Goal: Task Accomplishment & Management: Use online tool/utility

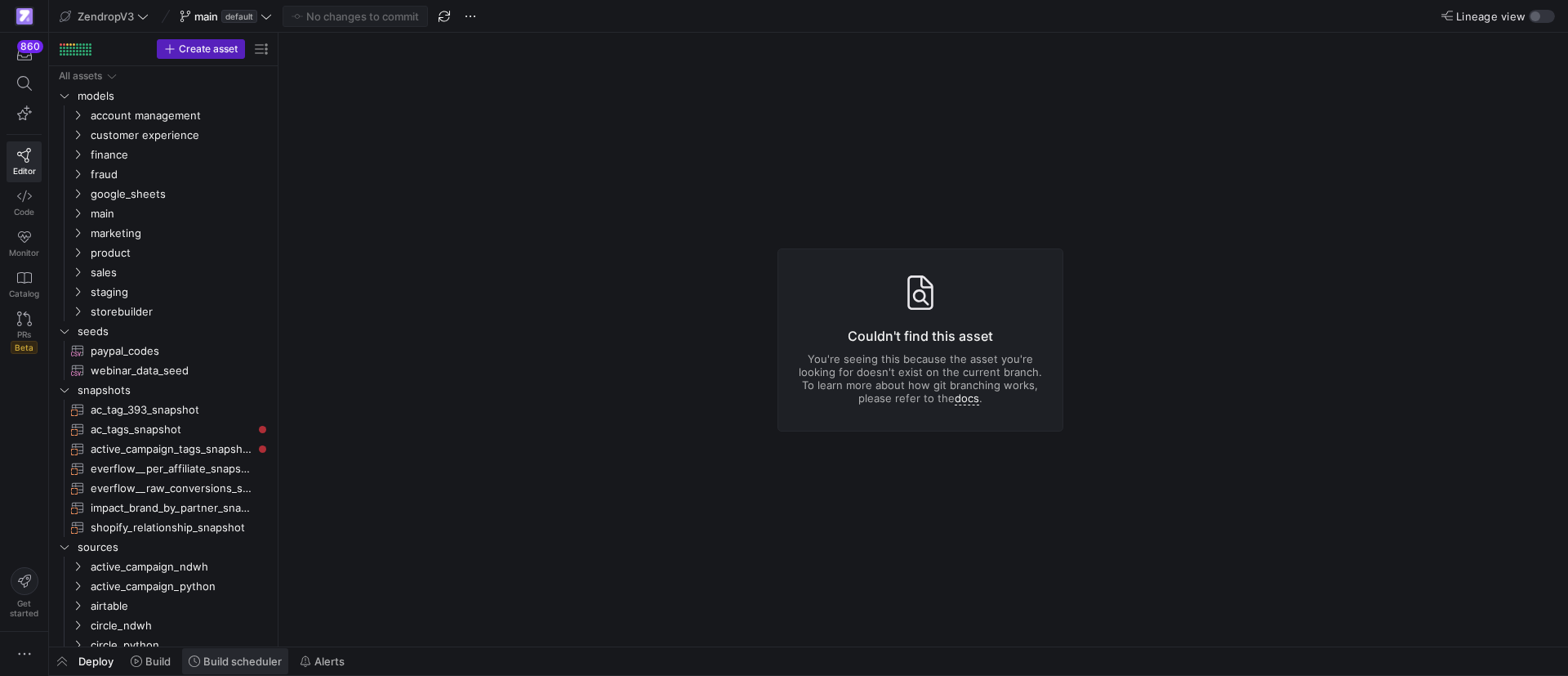
click at [249, 665] on span "Build scheduler" at bounding box center [243, 660] width 78 height 13
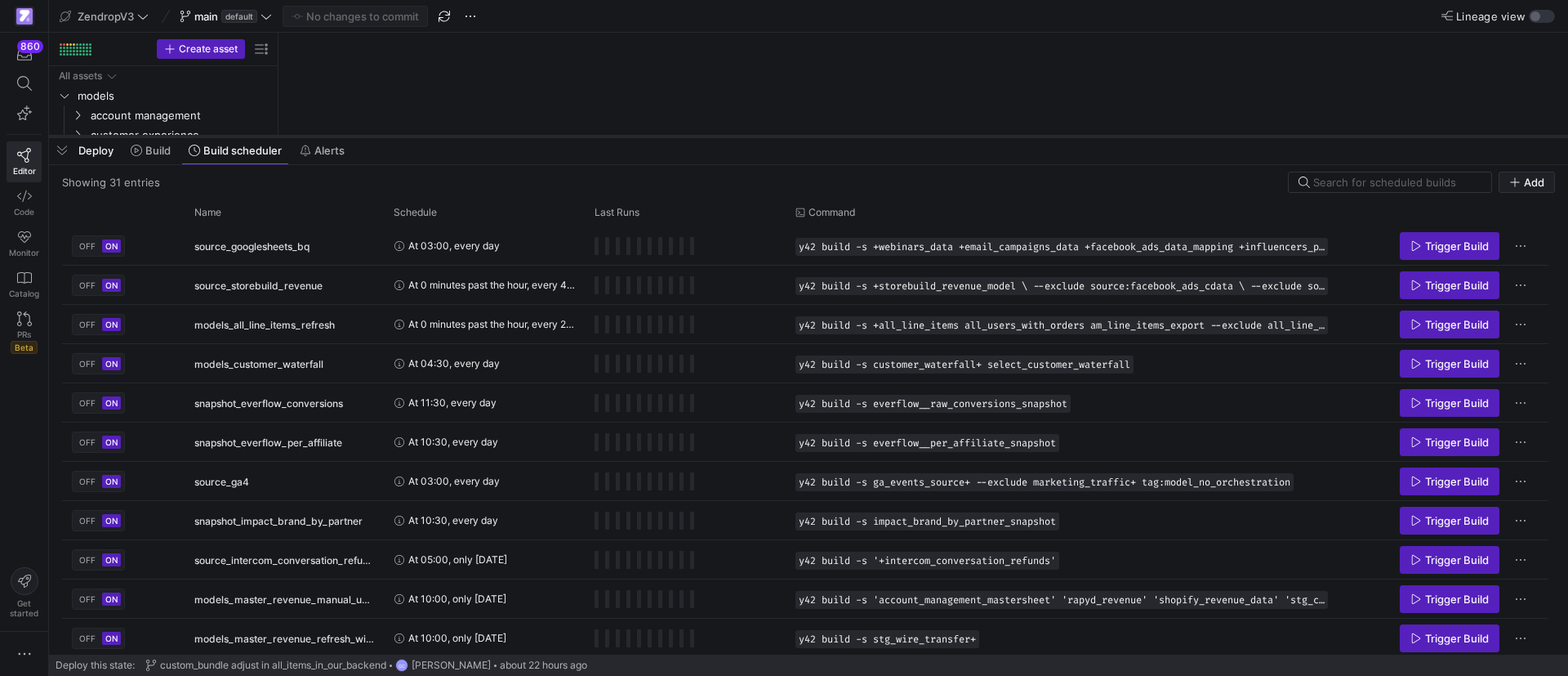
drag, startPoint x: 775, startPoint y: 376, endPoint x: 806, endPoint y: 130, distance: 247.9
click at [818, 133] on div at bounding box center [808, 136] width 1519 height 7
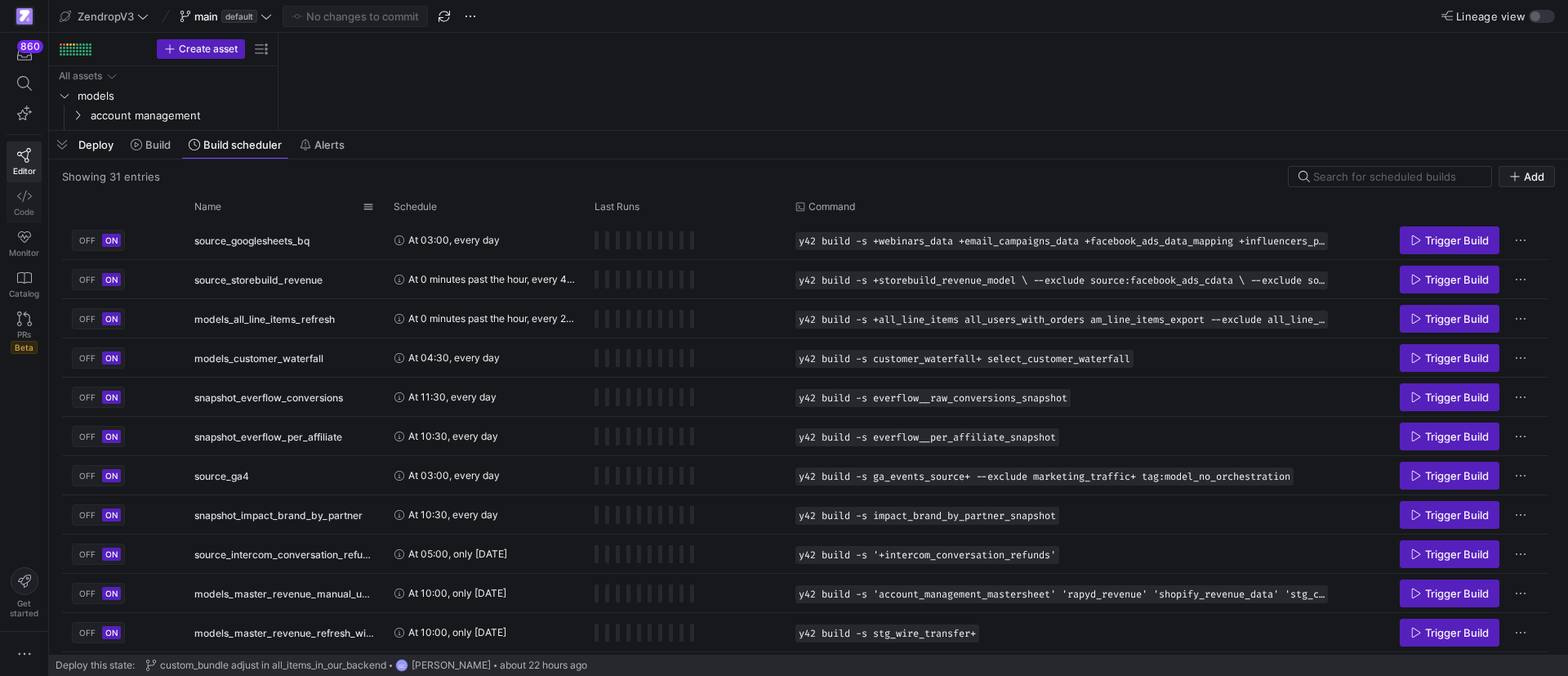
click at [248, 213] on div "Name" at bounding box center [278, 207] width 168 height 18
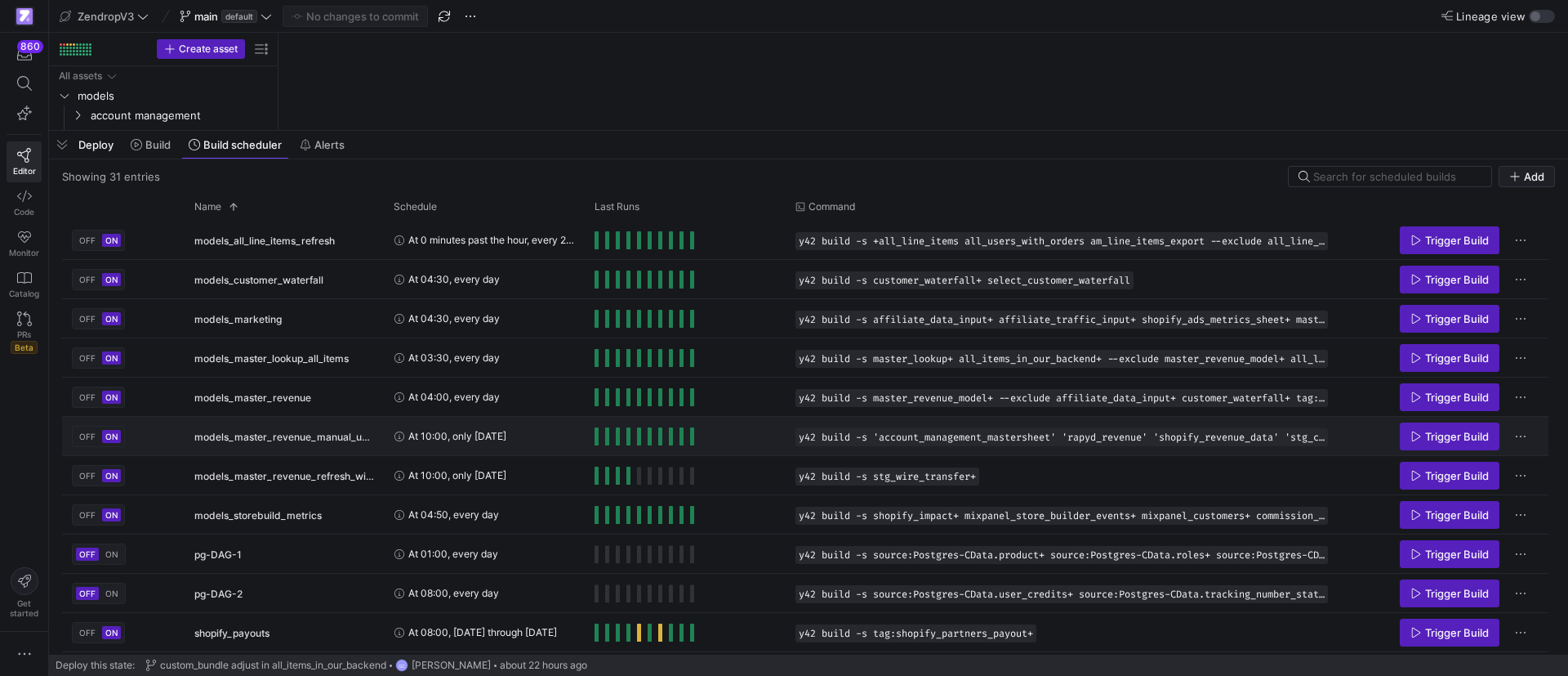
click at [1477, 444] on span "Press SPACE to select this row." at bounding box center [1449, 436] width 98 height 26
click at [1453, 399] on span "Trigger Build" at bounding box center [1456, 397] width 64 height 13
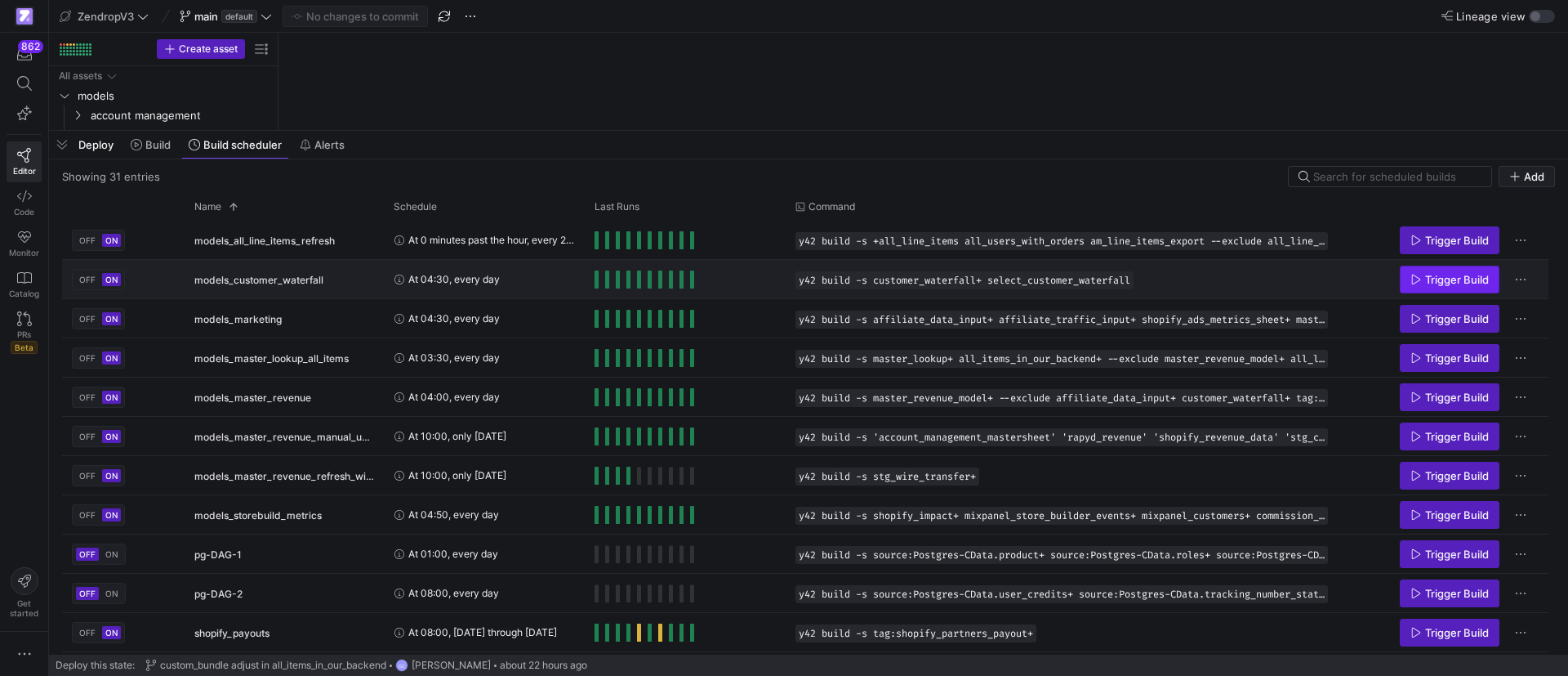
click at [1430, 277] on span "Trigger Build" at bounding box center [1456, 278] width 64 height 13
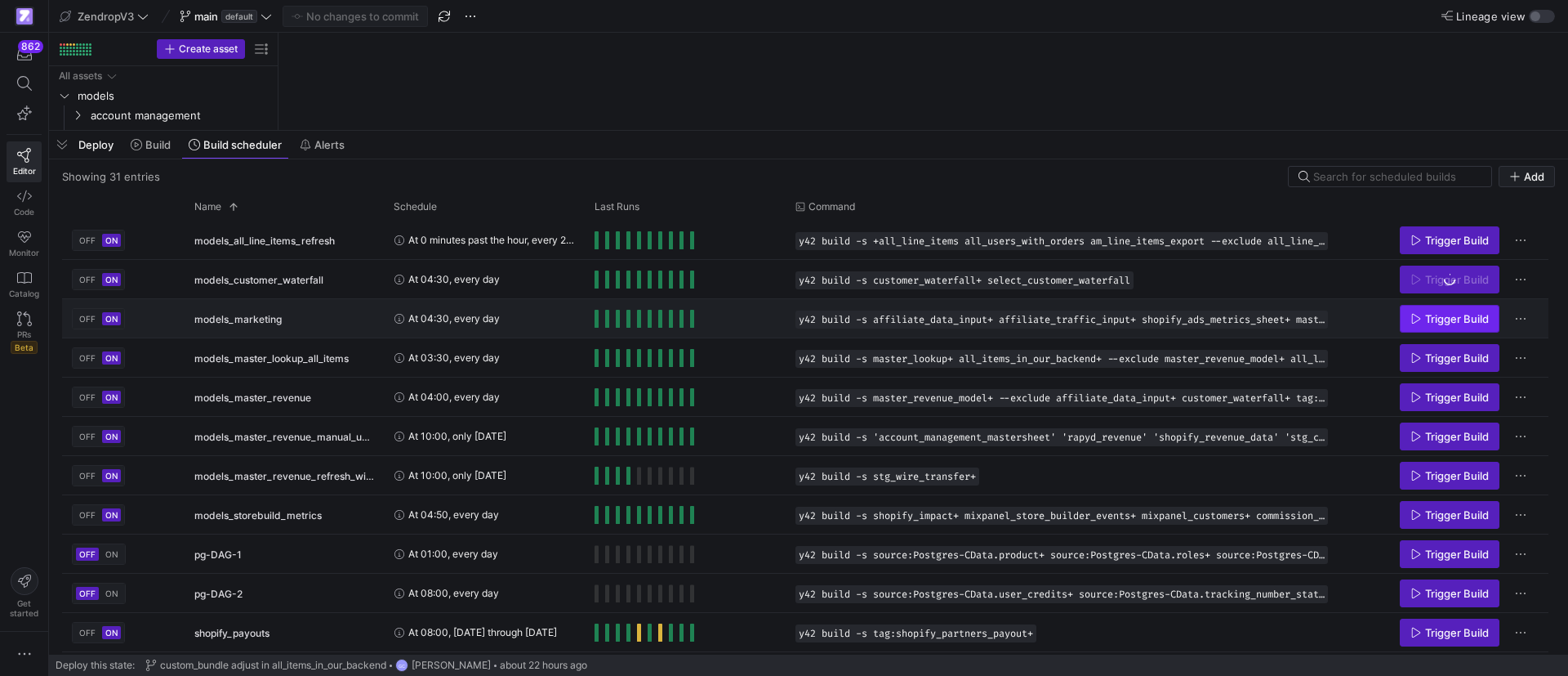
click at [1437, 317] on span "Trigger Build" at bounding box center [1456, 317] width 64 height 13
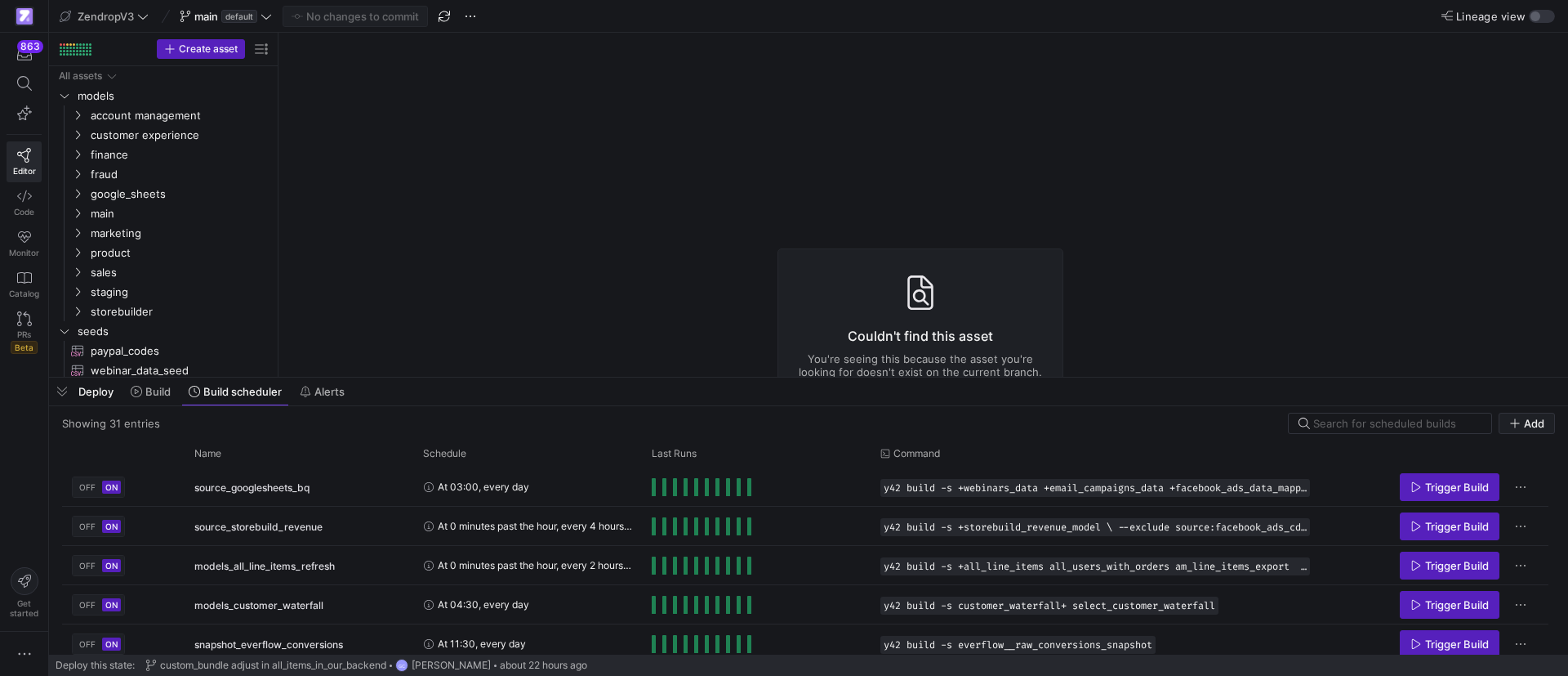
drag, startPoint x: 65, startPoint y: 392, endPoint x: 369, endPoint y: 3, distance: 493.7
click at [65, 392] on span "button" at bounding box center [62, 391] width 26 height 27
